Goal: Information Seeking & Learning: Learn about a topic

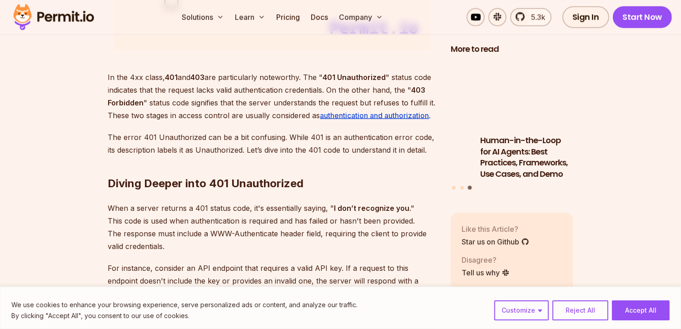
scroll to position [1272, 0]
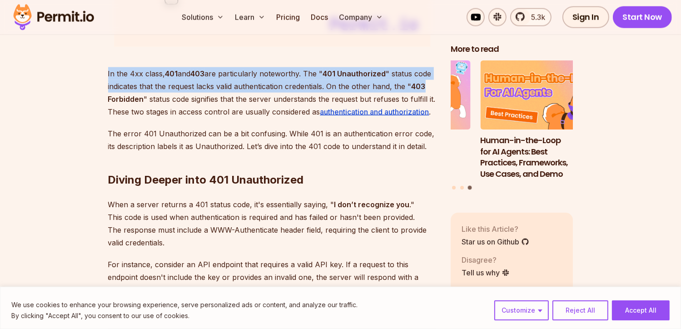
drag, startPoint x: 117, startPoint y: 72, endPoint x: 428, endPoint y: 92, distance: 312.1
click at [247, 81] on p "In the 4xx class, 401 and 403 are particularly noteworthy. The " 401 Unauthoriz…" at bounding box center [272, 92] width 328 height 51
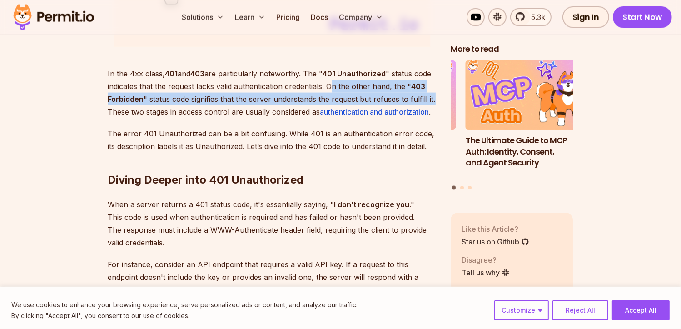
drag, startPoint x: 332, startPoint y: 81, endPoint x: 438, endPoint y: 99, distance: 107.0
click at [220, 104] on p "In the 4xx class, 401 and 403 are particularly noteworthy. The " 401 Unauthoriz…" at bounding box center [272, 92] width 328 height 51
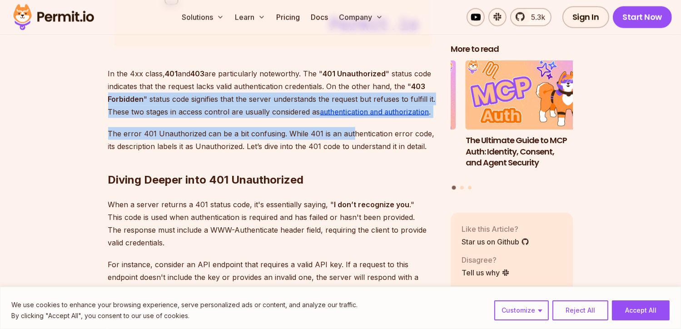
drag, startPoint x: 108, startPoint y: 104, endPoint x: 349, endPoint y: 123, distance: 242.3
drag, startPoint x: 349, startPoint y: 123, endPoint x: 273, endPoint y: 120, distance: 76.3
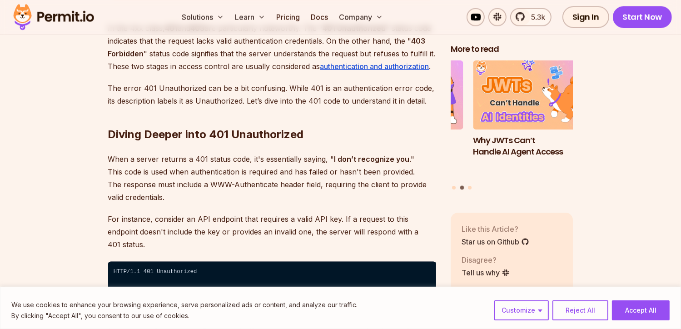
scroll to position [1453, 0]
